Goal: Find specific page/section: Find specific page/section

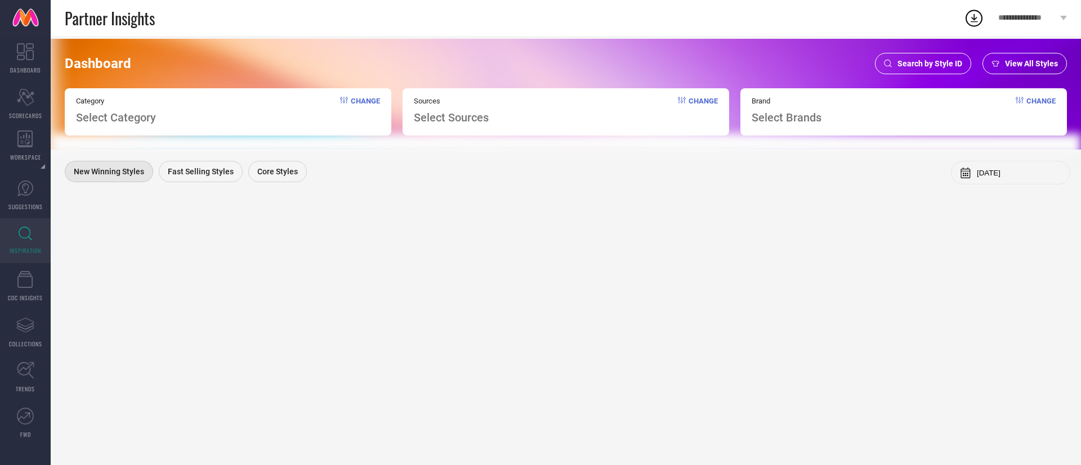
click at [921, 61] on span "Search by Style ID" at bounding box center [929, 63] width 65 height 9
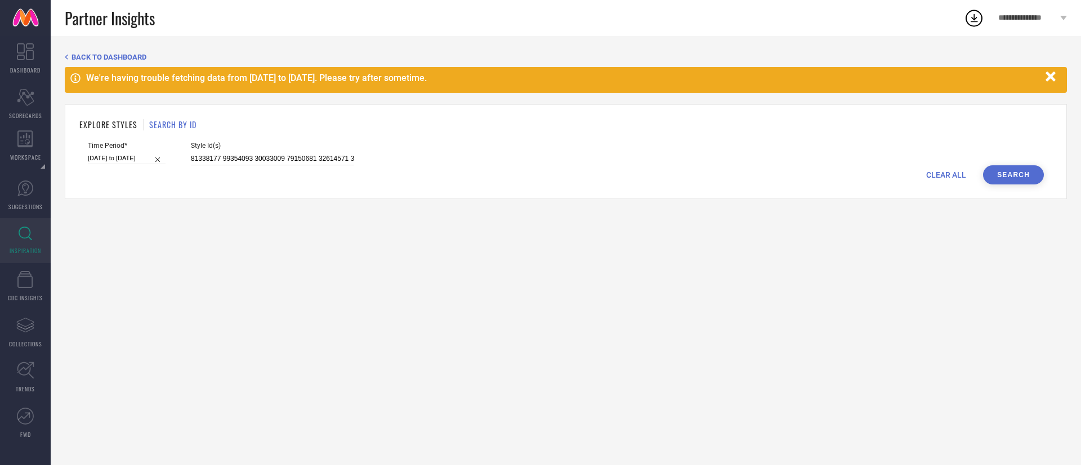
click at [267, 154] on input at bounding box center [272, 159] width 163 height 13
paste input "3842909 33842915 34207074 33842812 33842763 33979500 33842865 33842770 31464345…"
type input "33842909 33842915 34207074 33842812 33842763 33979500 33842865 33842770 3146434…"
select select "8"
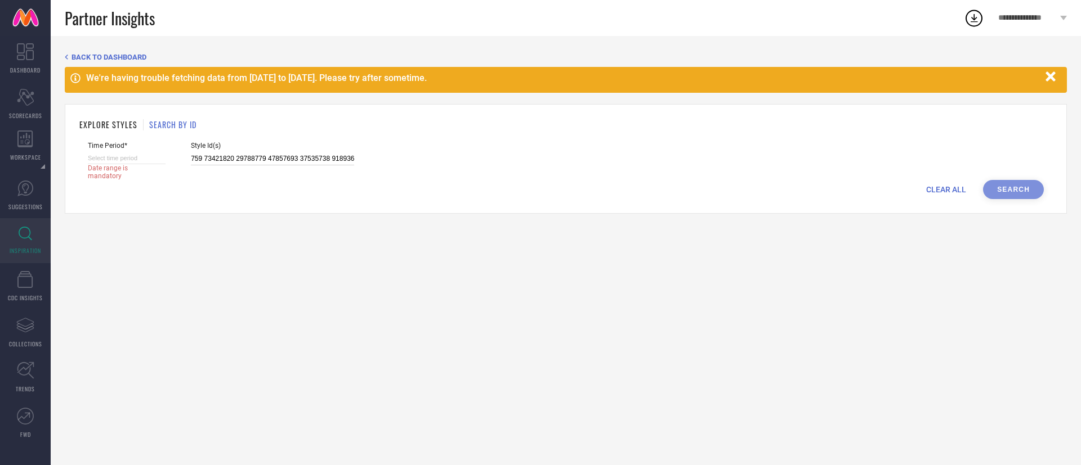
select select "2025"
select select "9"
select select "2025"
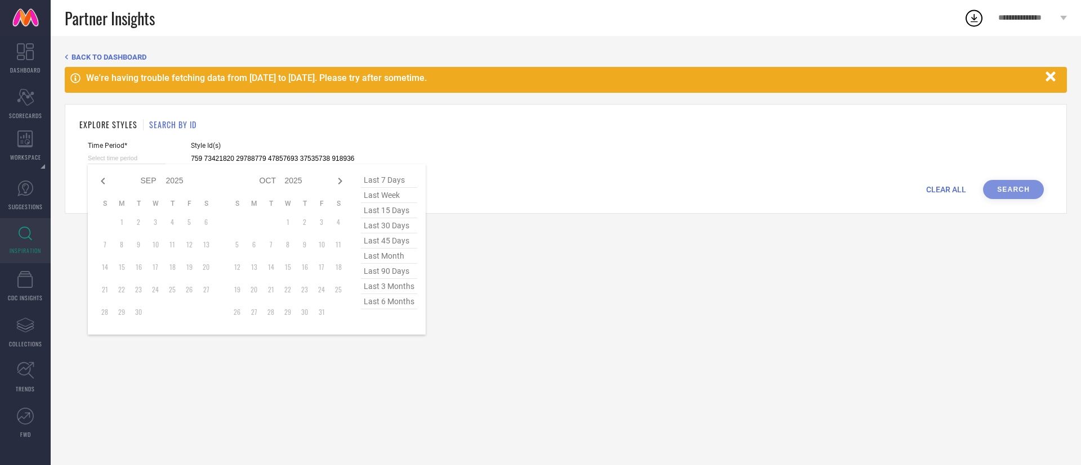
click at [131, 154] on input at bounding box center [127, 159] width 78 height 12
type input "33842909 33842915 34207074 33842812 33842763 33979500 33842865 33842770 3146434…"
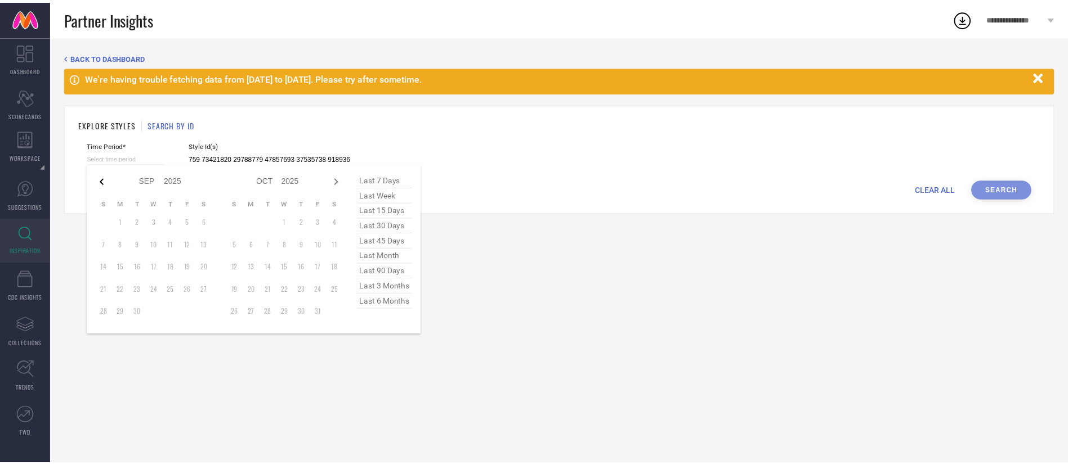
scroll to position [0, 0]
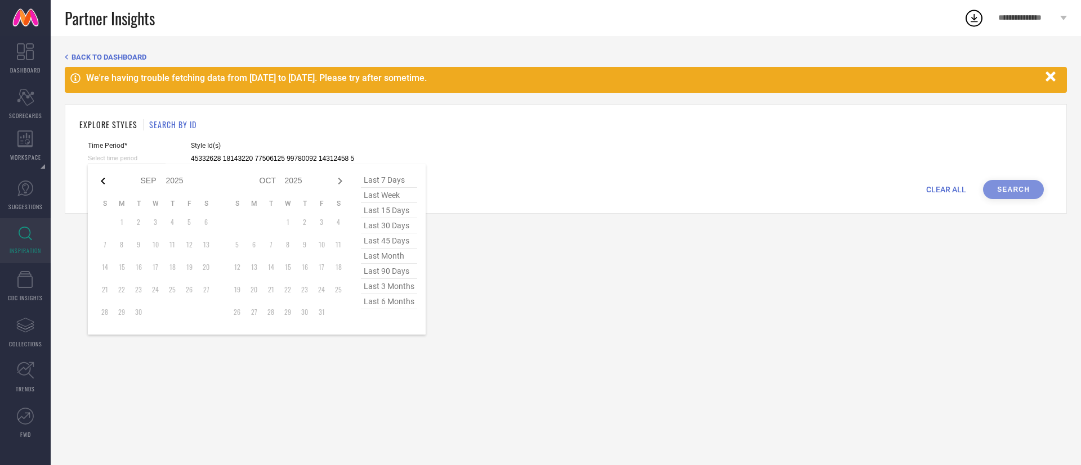
click at [102, 180] on icon at bounding box center [103, 181] width 4 height 7
select select "7"
select select "2025"
select select "8"
select select "2025"
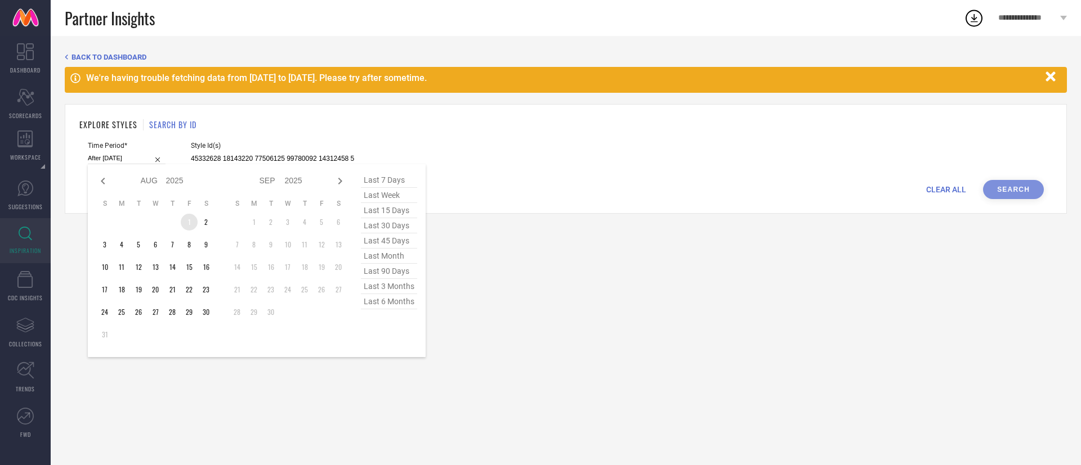
click at [190, 222] on td "1" at bounding box center [189, 222] width 17 height 17
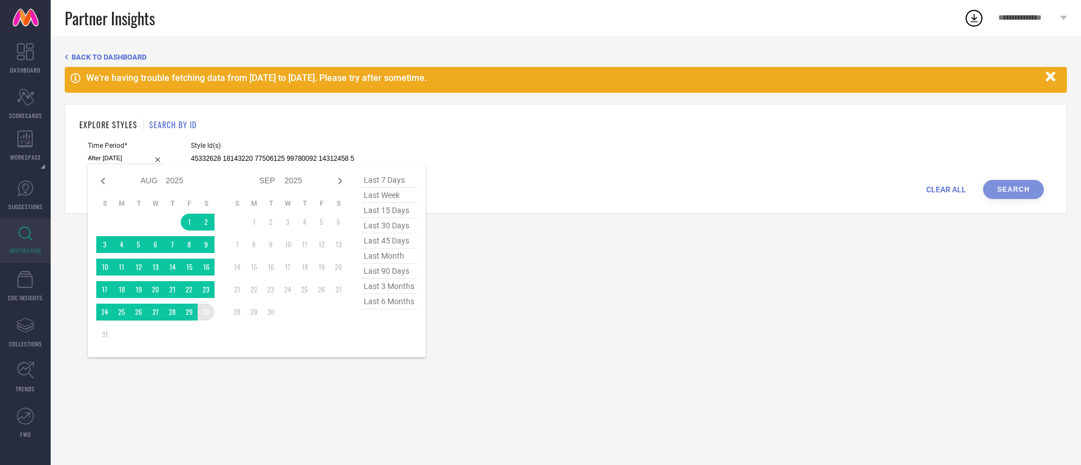
type input "[DATE] to [DATE]"
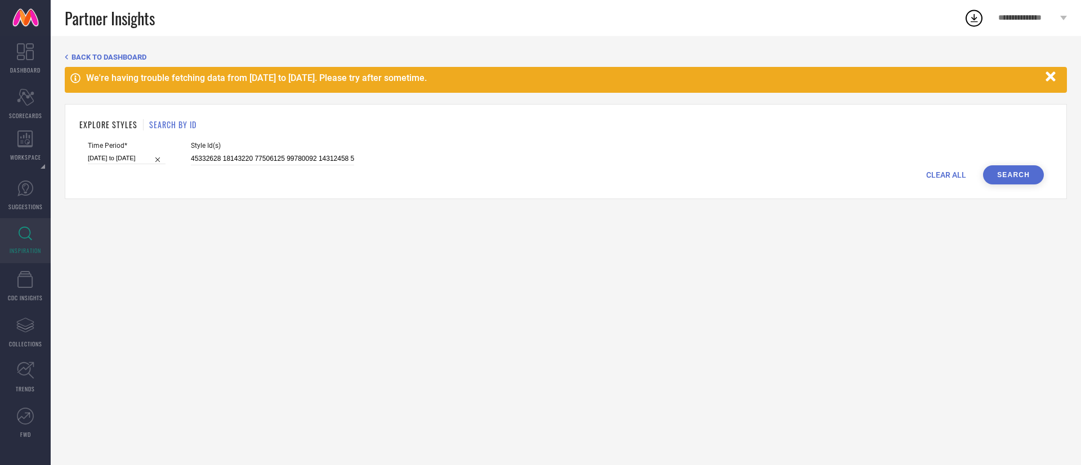
click at [1008, 177] on button "Search" at bounding box center [1013, 174] width 61 height 19
